Goal: Task Accomplishment & Management: Complete application form

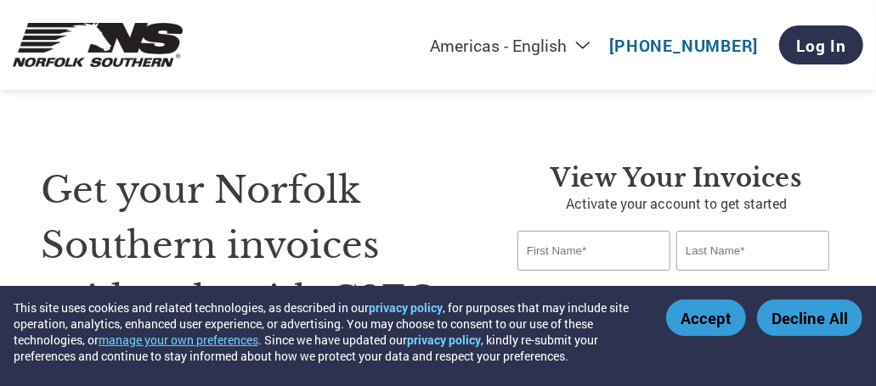
click at [791, 315] on button "Decline All" at bounding box center [809, 318] width 105 height 37
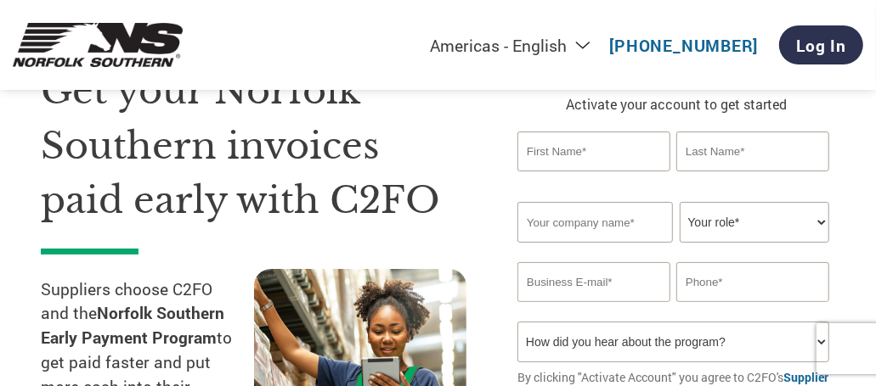
scroll to position [85, 0]
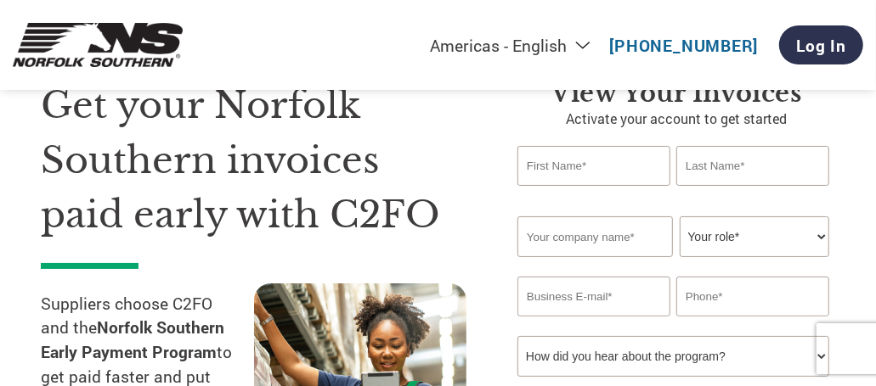
click at [564, 164] on input "text" at bounding box center [593, 166] width 153 height 40
click at [821, 235] on select "Your role* CFO Controller Credit Manager Finance Director Treasurer CEO Preside…" at bounding box center [753, 237] width 149 height 41
select select "PRESIDENT"
click at [679, 217] on select "Your role* CFO Controller Credit Manager Finance Director Treasurer CEO Preside…" at bounding box center [753, 237] width 149 height 41
click at [597, 176] on input "text" at bounding box center [593, 166] width 153 height 40
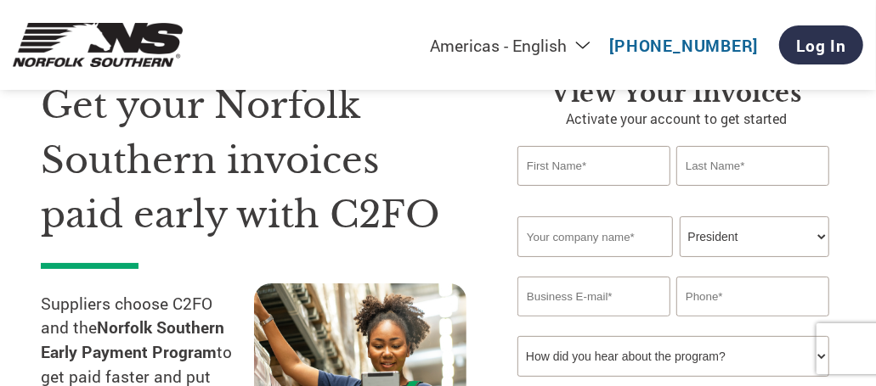
type input "[PERSON_NAME]"
type input "[PERSON_NAME] Accounting & Tax Services"
type input "[PERSON_NAME][EMAIL_ADDRESS][PERSON_NAME][DOMAIN_NAME]"
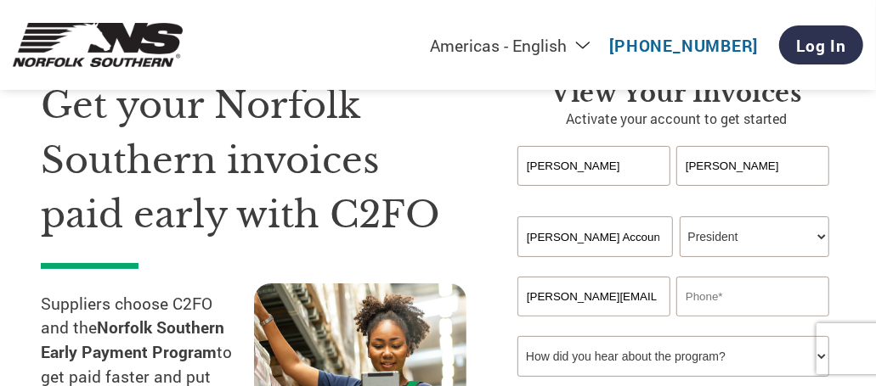
type input "9012827858"
click at [638, 234] on input "[PERSON_NAME] Accounting & Tax Services" at bounding box center [594, 237] width 155 height 41
drag, startPoint x: 665, startPoint y: 237, endPoint x: 472, endPoint y: 224, distance: 193.2
click at [472, 224] on div "Get your Norfolk Southern invoices paid early with C2FO Suppliers choose C2FO a…" at bounding box center [438, 280] width 794 height 541
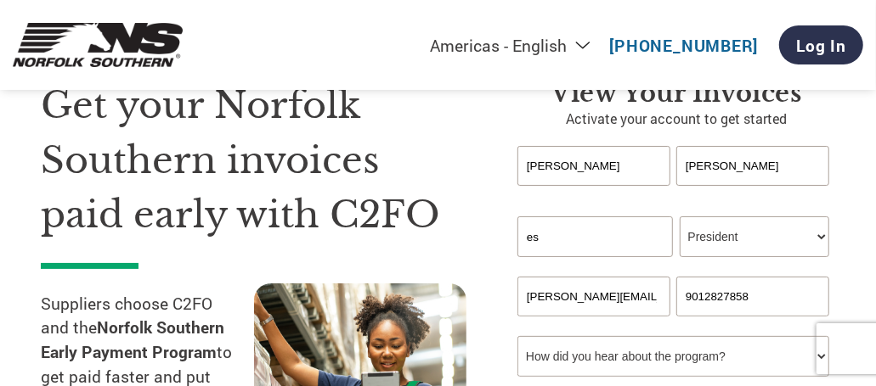
type input "s"
type input "A-Line Striping, Inc."
click at [608, 298] on input "[PERSON_NAME][EMAIL_ADDRESS][PERSON_NAME][DOMAIN_NAME]" at bounding box center [593, 297] width 153 height 40
drag, startPoint x: 663, startPoint y: 295, endPoint x: 522, endPoint y: 290, distance: 141.1
click at [522, 290] on input "[PERSON_NAME][EMAIL_ADDRESS][PERSON_NAME][DOMAIN_NAME]" at bounding box center [593, 297] width 153 height 40
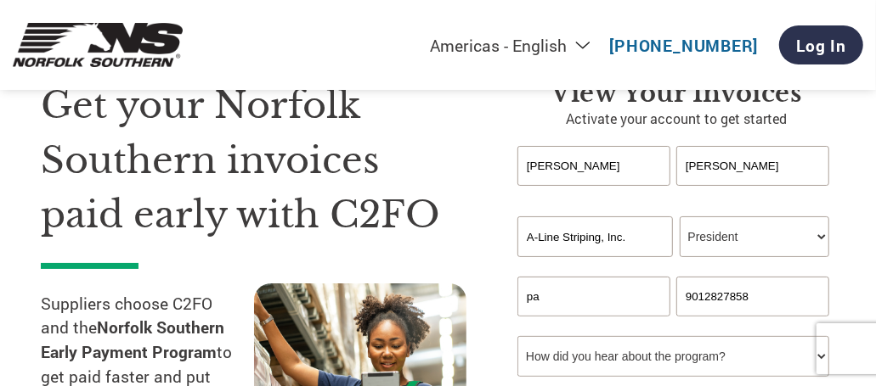
type input "[PERSON_NAME][EMAIL_ADDRESS][DOMAIN_NAME]"
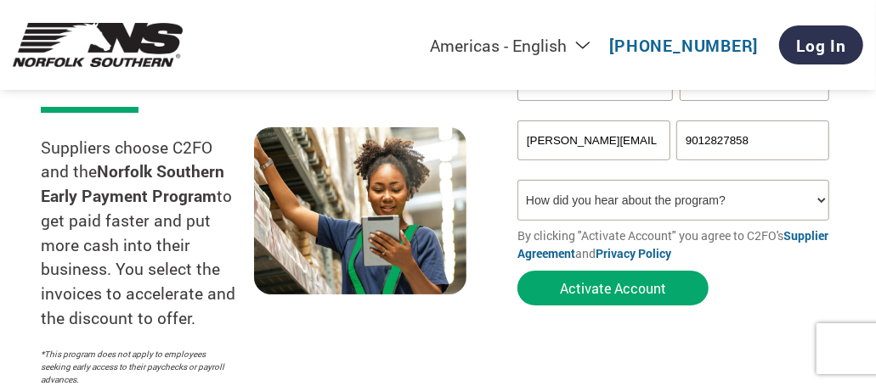
scroll to position [255, 0]
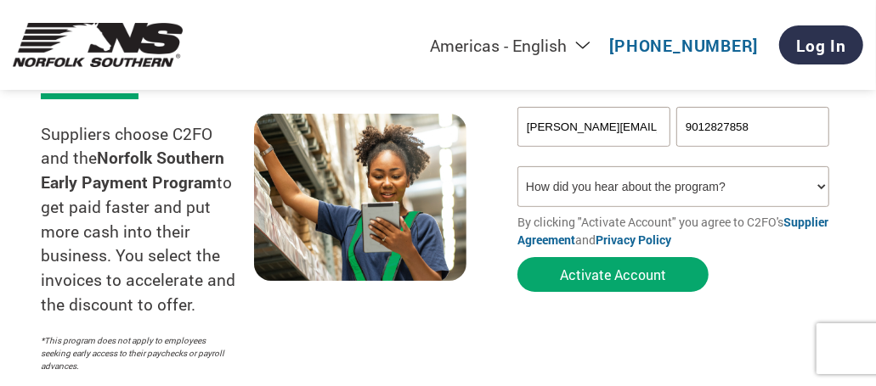
click at [821, 183] on select "How did you hear about the program? Received a letter Email Social Media Online…" at bounding box center [673, 186] width 312 height 41
select select "Email"
click at [517, 167] on select "How did you hear about the program? Received a letter Email Social Media Online…" at bounding box center [673, 186] width 312 height 41
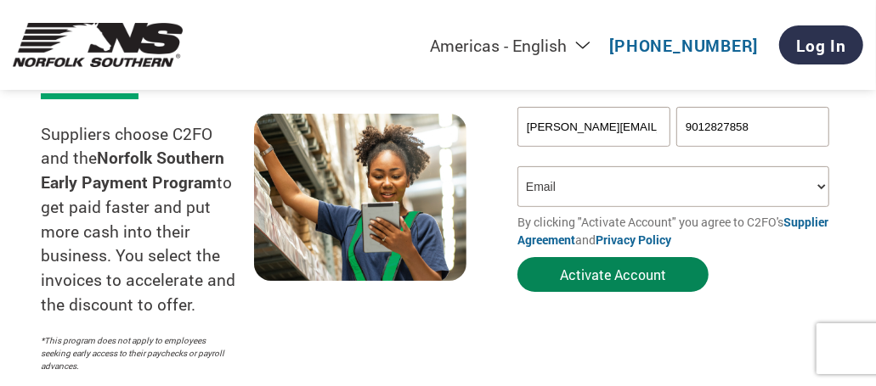
click at [614, 271] on button "Activate Account" at bounding box center [612, 274] width 191 height 35
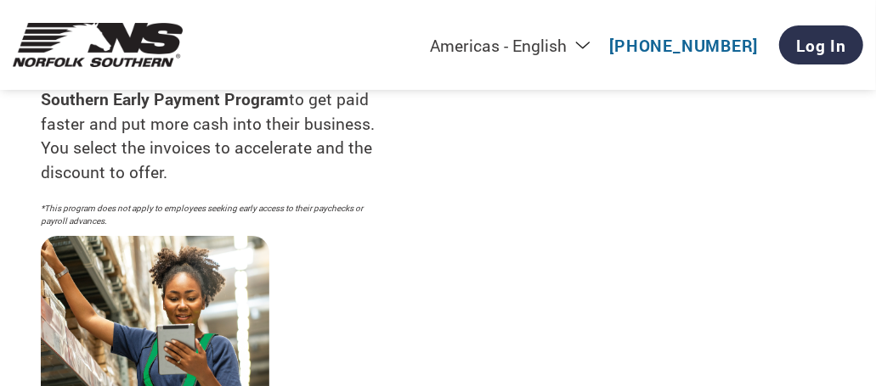
scroll to position [510, 0]
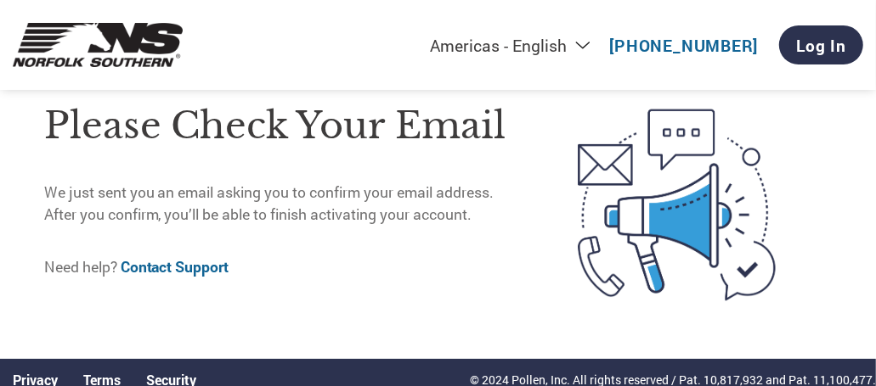
scroll to position [31, 0]
